Goal: Task Accomplishment & Management: Complete application form

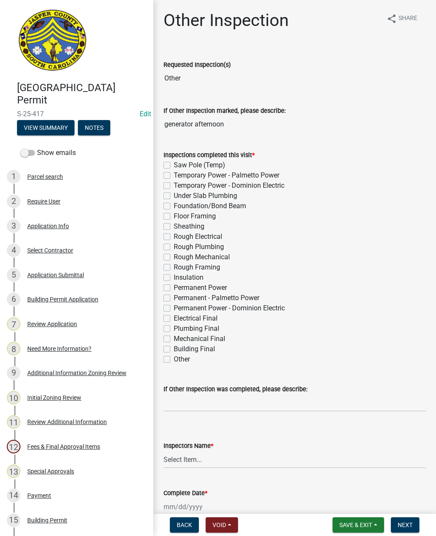
click at [174, 360] on label "Other" at bounding box center [182, 359] width 16 height 10
click at [174, 360] on input "Other" at bounding box center [177, 357] width 6 height 6
checkbox input "true"
checkbox input "false"
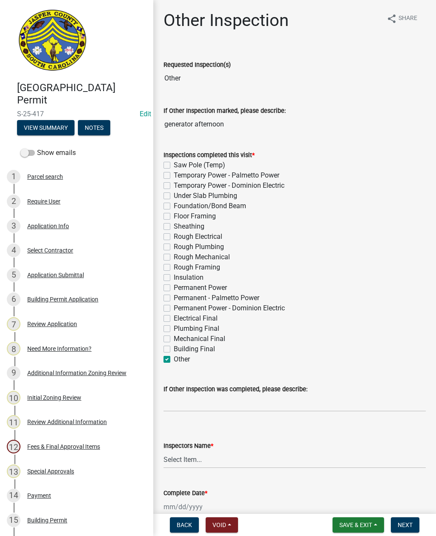
checkbox input "false"
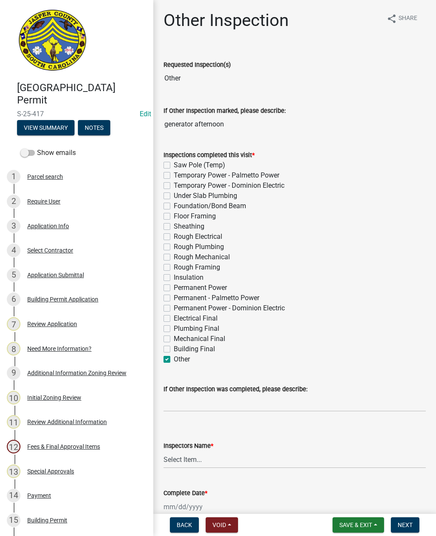
checkbox input "false"
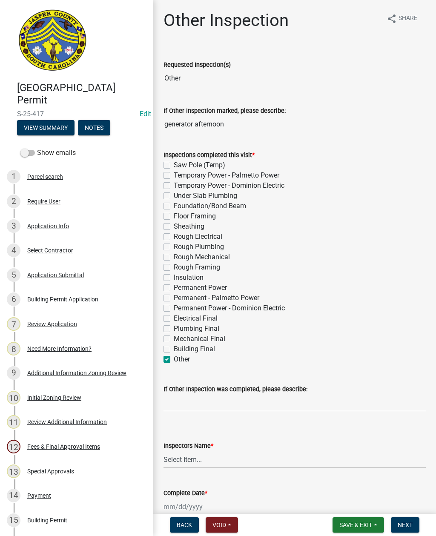
checkbox input "false"
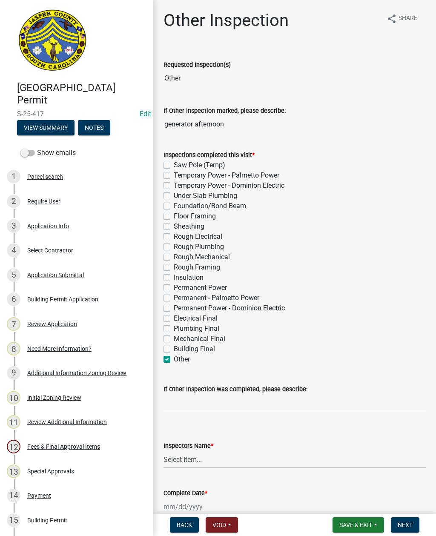
checkbox input "false"
checkbox input "true"
click at [195, 406] on input "If Other Inspection was completed, please describe:" at bounding box center [294, 402] width 262 height 17
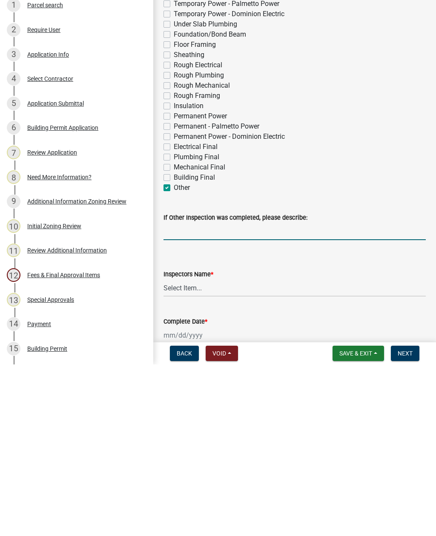
click at [174, 293] on label "Permanent - Palmetto Power" at bounding box center [217, 298] width 86 height 10
click at [174, 293] on input "Permanent - Palmetto Power" at bounding box center [177, 296] width 6 height 6
checkbox input "true"
checkbox input "false"
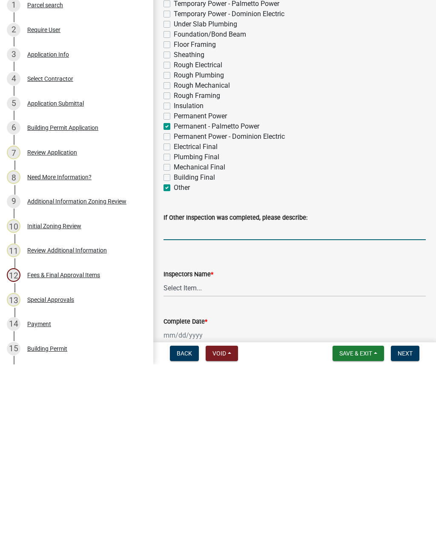
checkbox input "false"
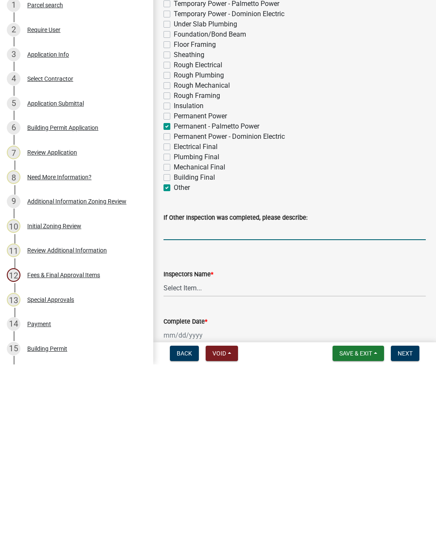
checkbox input "false"
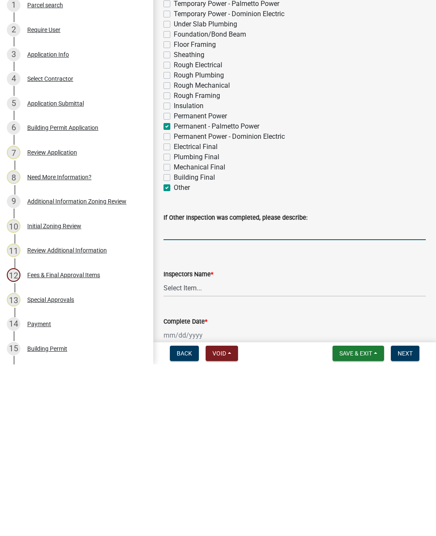
checkbox input "false"
checkbox input "true"
checkbox input "false"
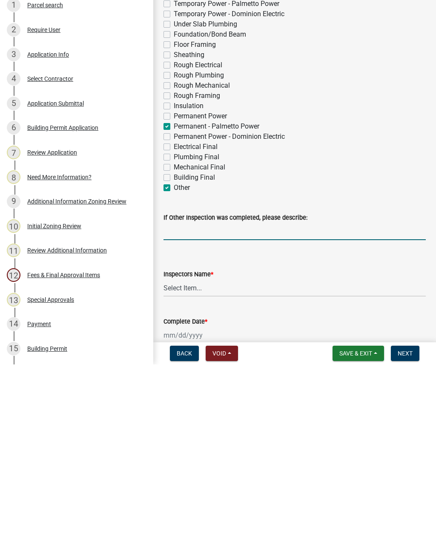
checkbox input "false"
checkbox input "true"
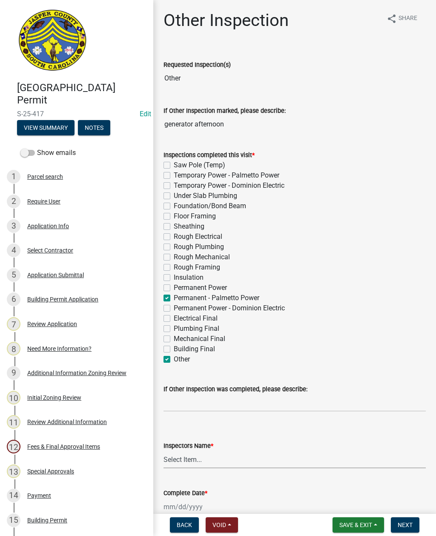
click at [229, 460] on select "Select Item... [EMAIL_ADDRESS][DOMAIN_NAME] ([PERSON_NAME] ) rcampbell ([PERSON…" at bounding box center [294, 459] width 262 height 17
select select "2d9ba1e5-2fdd-4b15-98d0-073dcbeb5880"
click at [219, 405] on input "If Other Inspection was completed, please describe:" at bounding box center [294, 402] width 262 height 17
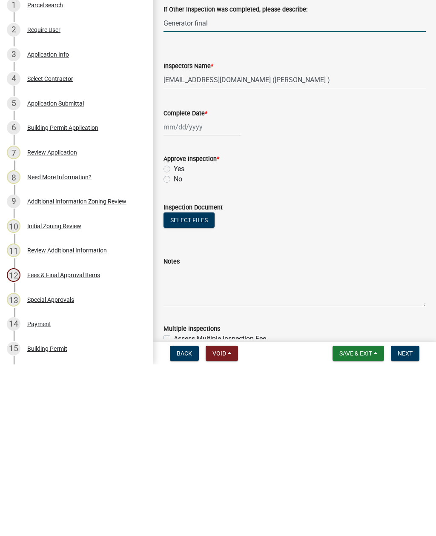
scroll to position [215, 0]
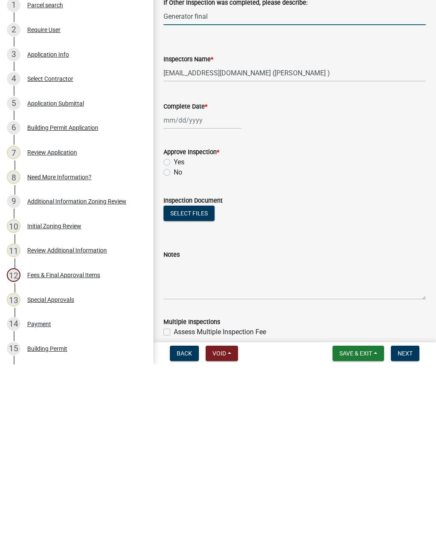
type input "Generator final"
click at [185, 283] on div at bounding box center [202, 291] width 78 height 17
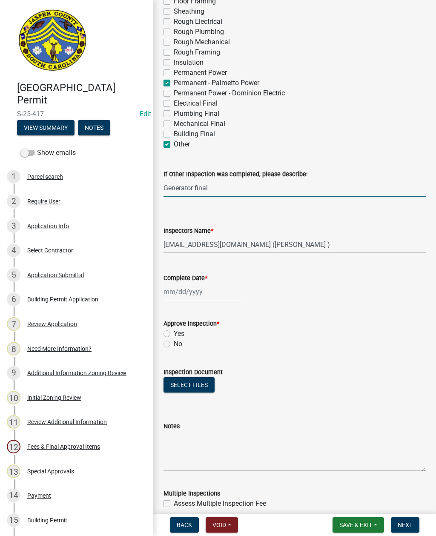
select select "10"
select select "2025"
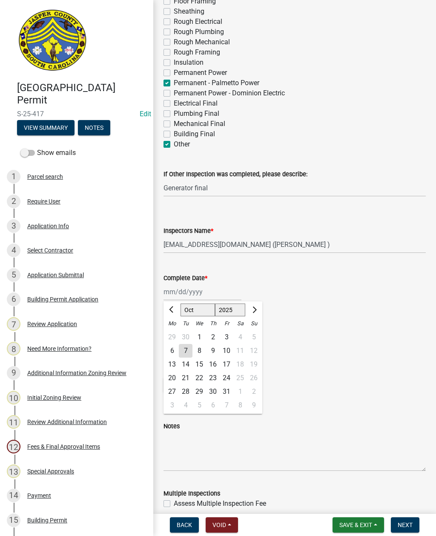
click at [186, 353] on div "7" at bounding box center [186, 351] width 14 height 14
type input "[DATE]"
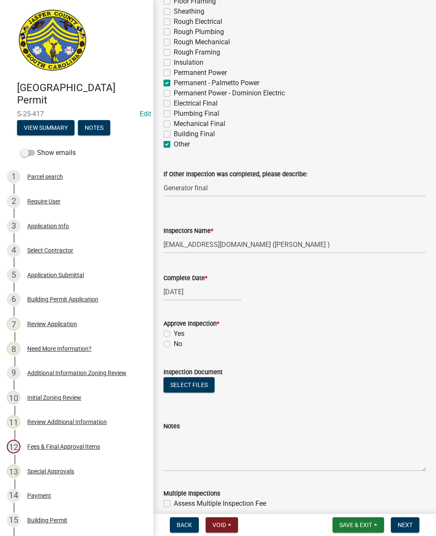
click at [162, 331] on div "Approve Inspection * Yes No" at bounding box center [294, 328] width 275 height 41
click at [170, 330] on div "Yes" at bounding box center [294, 333] width 262 height 10
click at [174, 331] on label "Yes" at bounding box center [179, 333] width 11 height 10
click at [174, 331] on input "Yes" at bounding box center [177, 331] width 6 height 6
radio input "true"
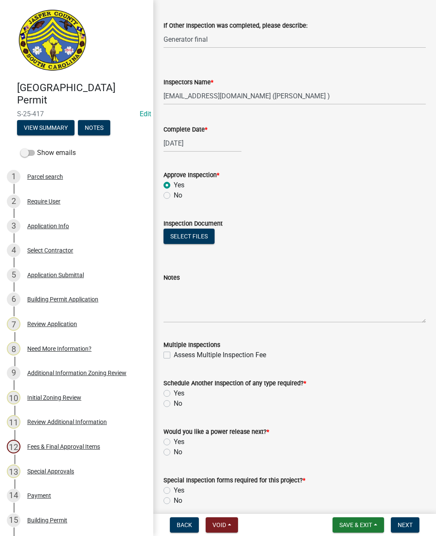
scroll to position [365, 0]
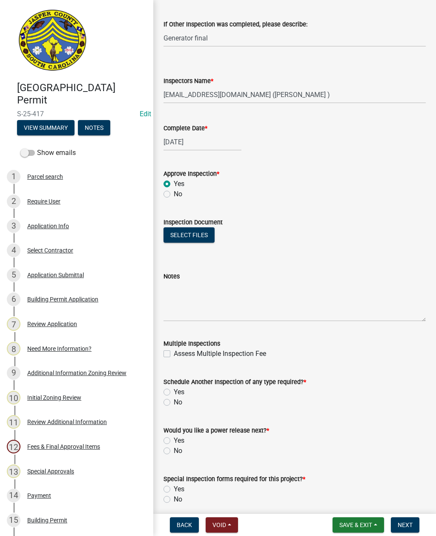
click at [174, 404] on label "No" at bounding box center [178, 402] width 9 height 10
click at [174, 402] on input "No" at bounding box center [177, 400] width 6 height 6
radio input "true"
click at [174, 443] on label "Yes" at bounding box center [179, 440] width 11 height 10
click at [174, 441] on input "Yes" at bounding box center [177, 438] width 6 height 6
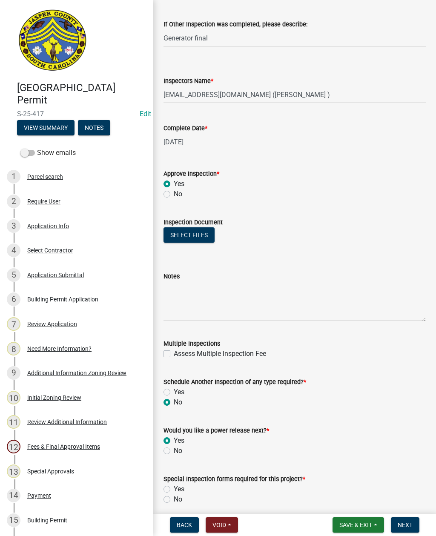
radio input "true"
click at [174, 501] on label "No" at bounding box center [178, 499] width 9 height 10
click at [174, 500] on input "No" at bounding box center [177, 497] width 6 height 6
radio input "true"
click at [410, 523] on span "Next" at bounding box center [404, 524] width 15 height 7
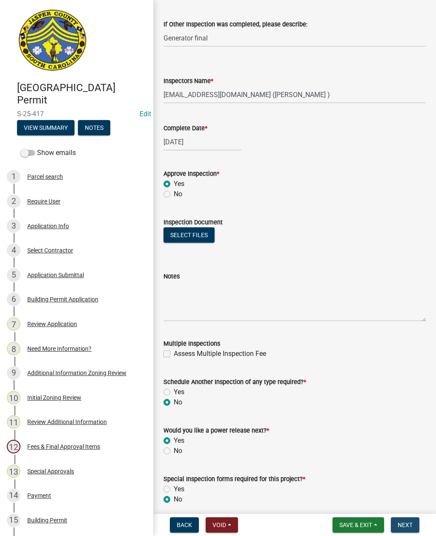
scroll to position [0, 0]
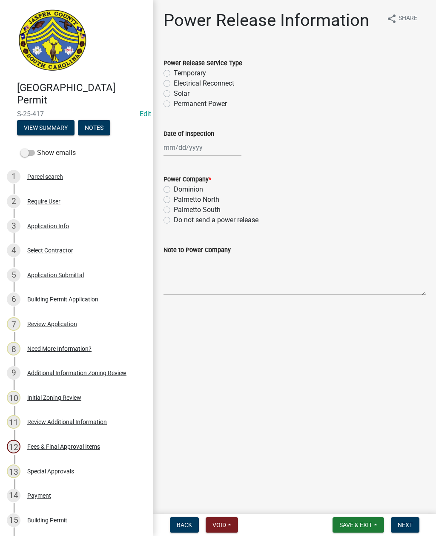
click at [174, 75] on label "Temporary" at bounding box center [190, 73] width 32 height 10
click at [174, 74] on input "Temporary" at bounding box center [177, 71] width 6 height 6
radio input "true"
click at [174, 86] on label "Electrical Reconnect" at bounding box center [204, 83] width 60 height 10
click at [174, 84] on input "Electrical Reconnect" at bounding box center [177, 81] width 6 height 6
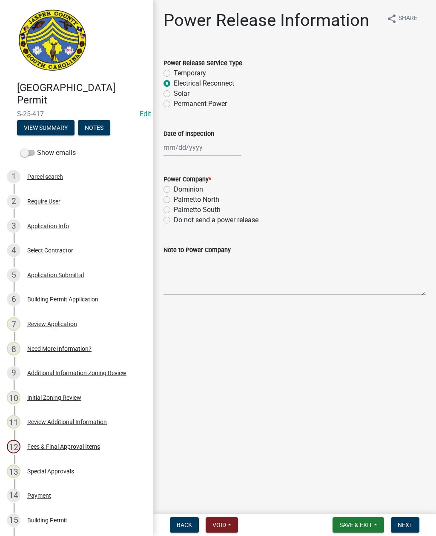
radio input "true"
click at [198, 151] on div at bounding box center [202, 147] width 78 height 17
select select "10"
select select "2025"
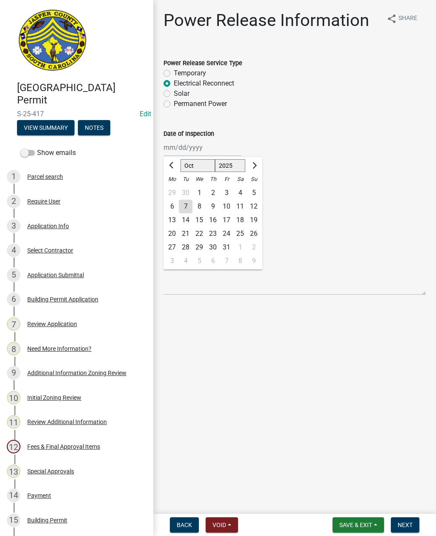
click at [184, 210] on div "7" at bounding box center [186, 207] width 14 height 14
type input "[DATE]"
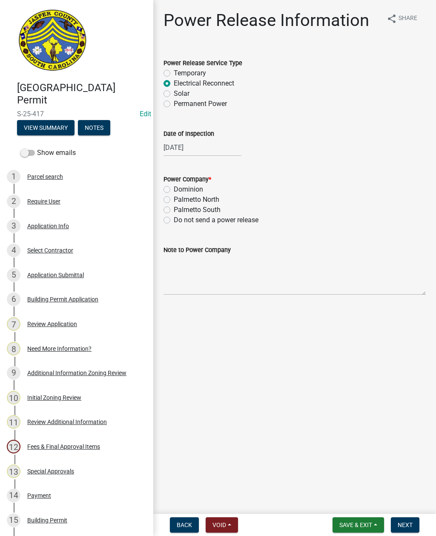
click at [174, 202] on label "Palmetto North" at bounding box center [197, 199] width 46 height 10
click at [174, 200] on input "Palmetto North" at bounding box center [177, 197] width 6 height 6
radio input "true"
click at [203, 281] on textarea "Note to Power Company" at bounding box center [294, 275] width 262 height 40
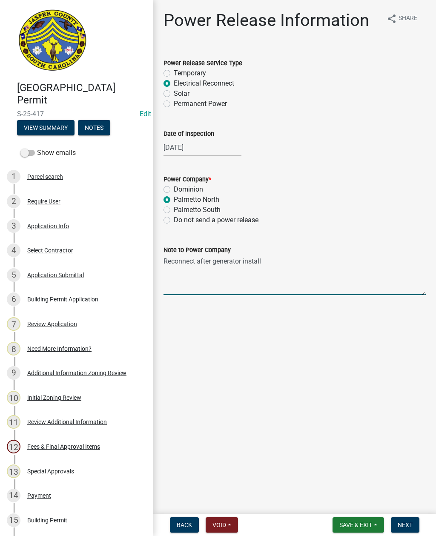
type textarea "Reconnect after generator installation"
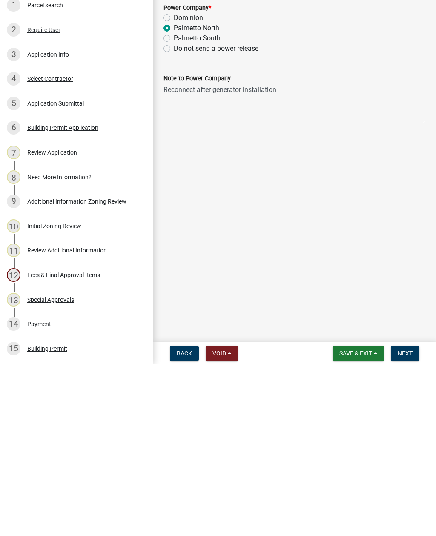
click at [406, 521] on span "Next" at bounding box center [404, 524] width 15 height 7
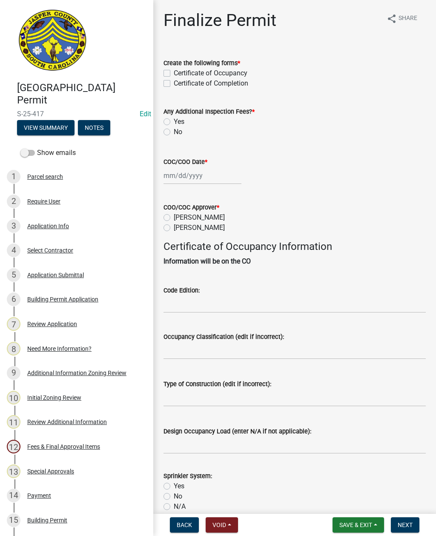
click at [174, 86] on label "Certificate of Completion" at bounding box center [211, 83] width 74 height 10
click at [174, 84] on input "Certificate of Completion" at bounding box center [177, 81] width 6 height 6
checkbox input "true"
checkbox input "false"
checkbox input "true"
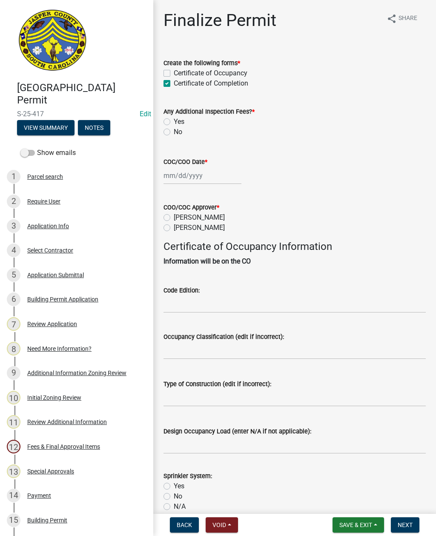
click at [174, 134] on label "No" at bounding box center [178, 132] width 9 height 10
click at [174, 132] on input "No" at bounding box center [177, 130] width 6 height 6
radio input "true"
click at [188, 182] on div at bounding box center [202, 175] width 78 height 17
select select "10"
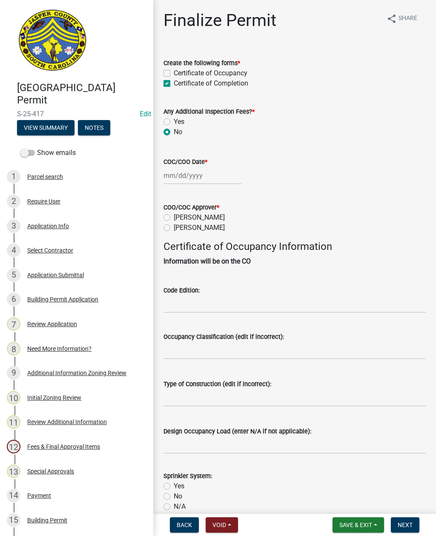
select select "2025"
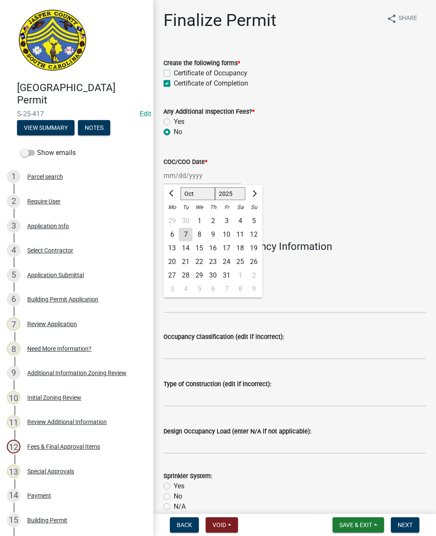
click at [188, 234] on div "7" at bounding box center [186, 235] width 14 height 14
type input "[DATE]"
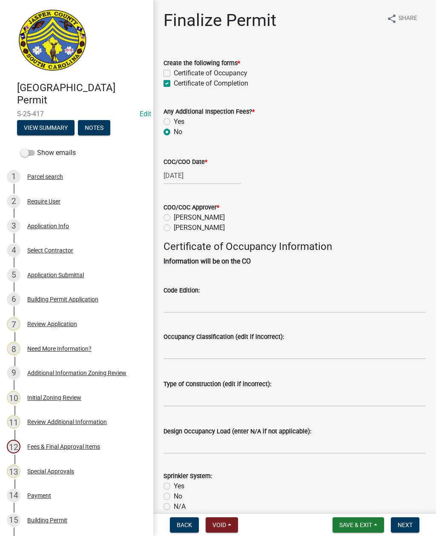
click at [174, 230] on label "[PERSON_NAME]" at bounding box center [199, 228] width 51 height 10
click at [174, 228] on input "[PERSON_NAME]" at bounding box center [177, 226] width 6 height 6
radio input "true"
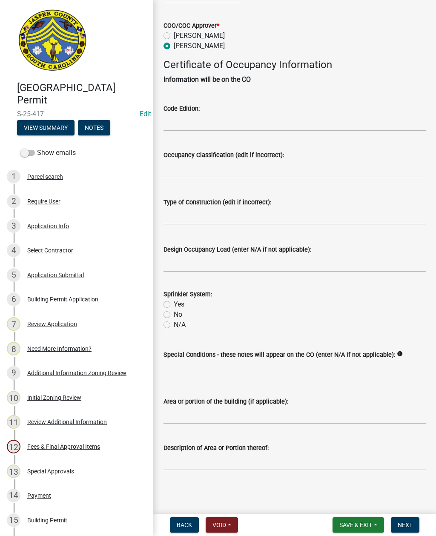
scroll to position [191, 0]
click at [206, 419] on input "Area or portion of the building (if applicable):" at bounding box center [294, 414] width 262 height 17
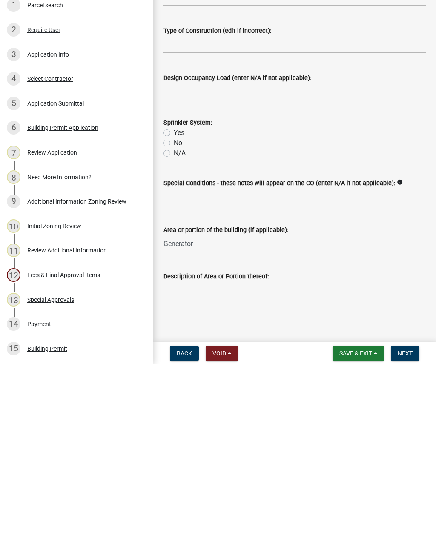
type input "Generator"
click at [415, 517] on button "Next" at bounding box center [405, 524] width 29 height 15
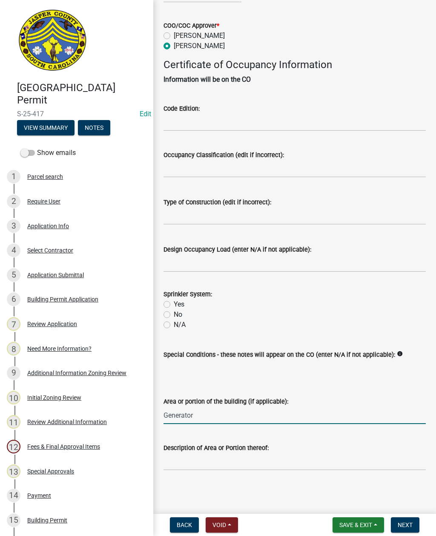
scroll to position [0, 0]
